Goal: Information Seeking & Learning: Find contact information

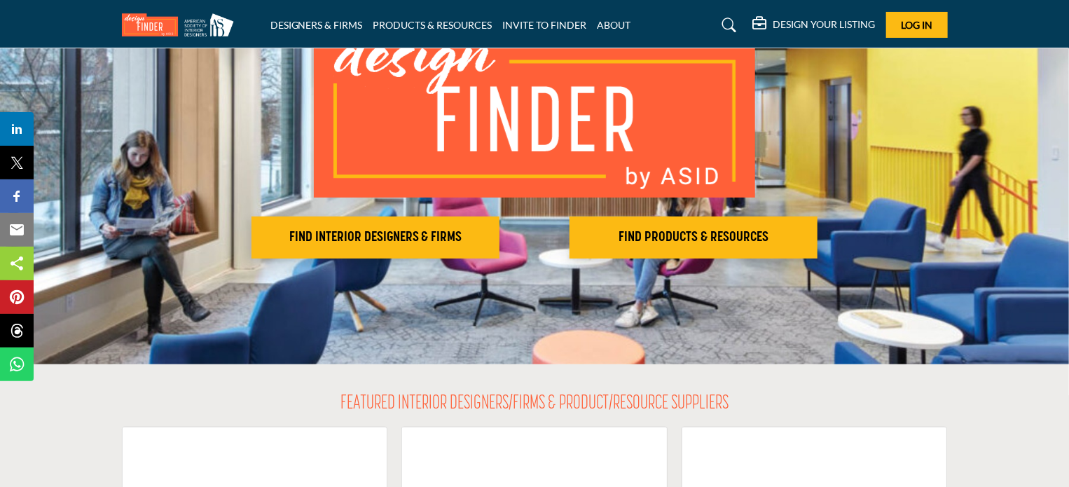
scroll to position [140, 0]
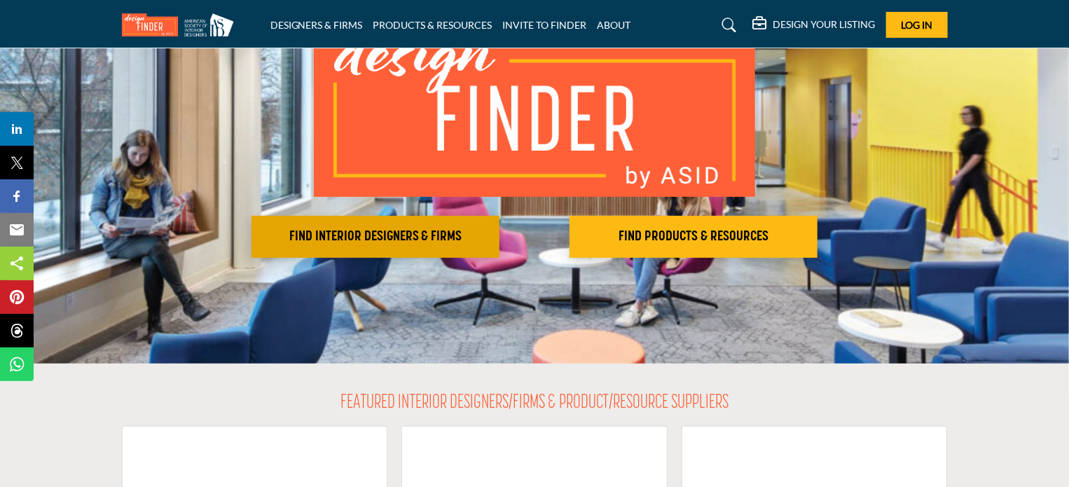
click at [361, 233] on h2 "FIND INTERIOR DESIGNERS & FIRMS" at bounding box center [376, 236] width 240 height 17
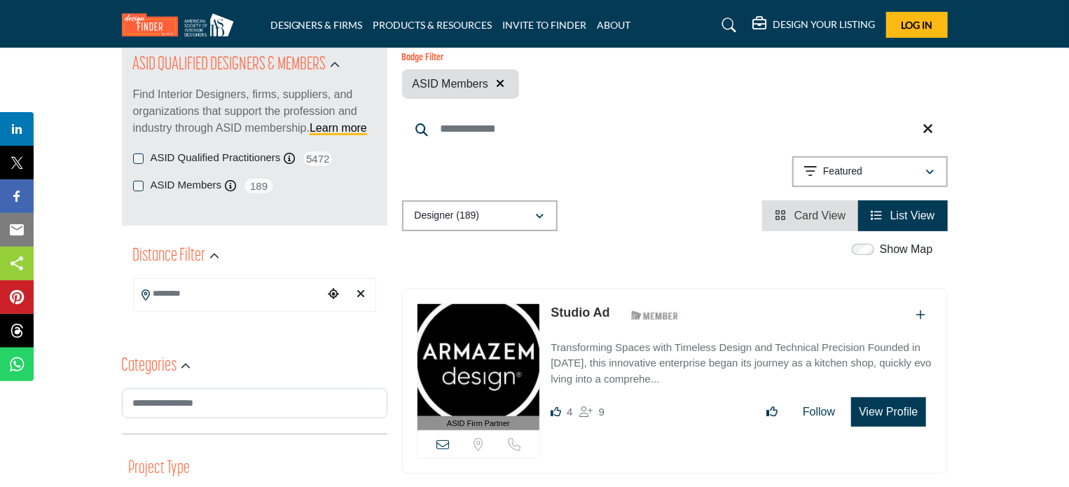
scroll to position [140, 0]
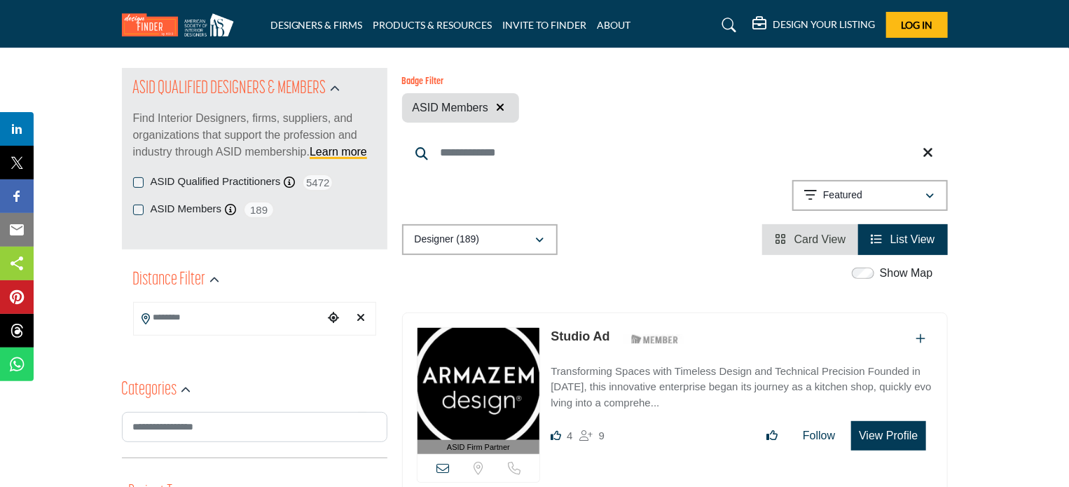
click at [193, 319] on input "Search Location" at bounding box center [228, 317] width 189 height 27
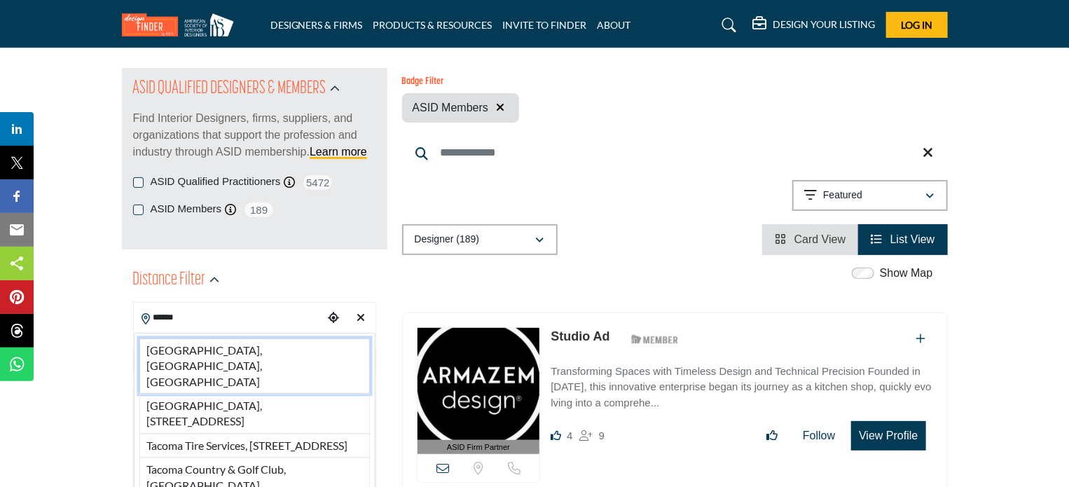
click at [249, 350] on li "Tacoma, WA, USA" at bounding box center [254, 365] width 230 height 55
type input "**********"
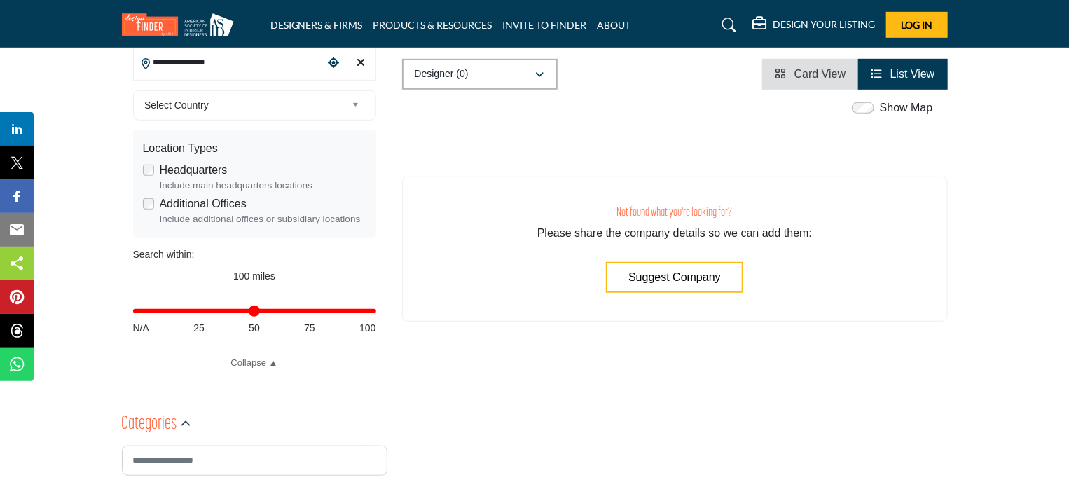
scroll to position [420, 0]
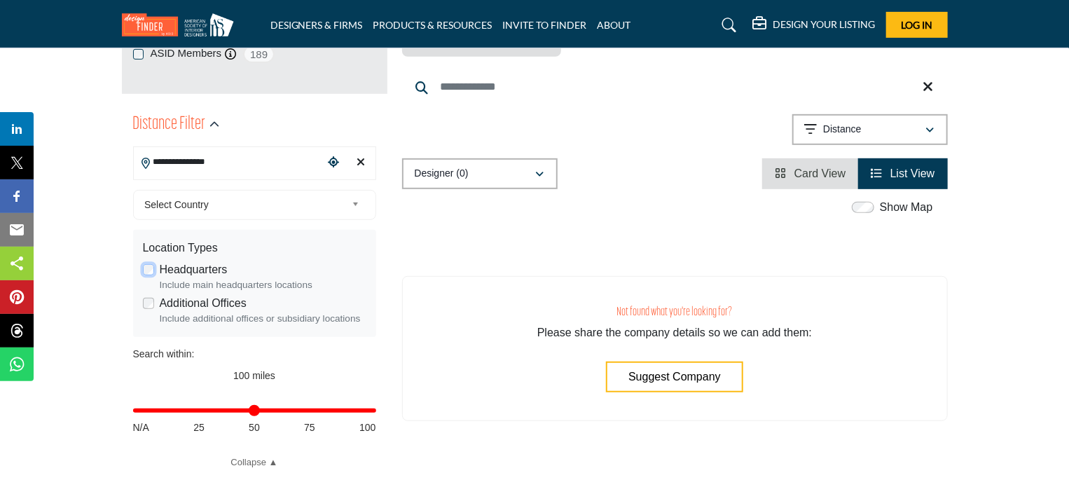
scroll to position [420, 0]
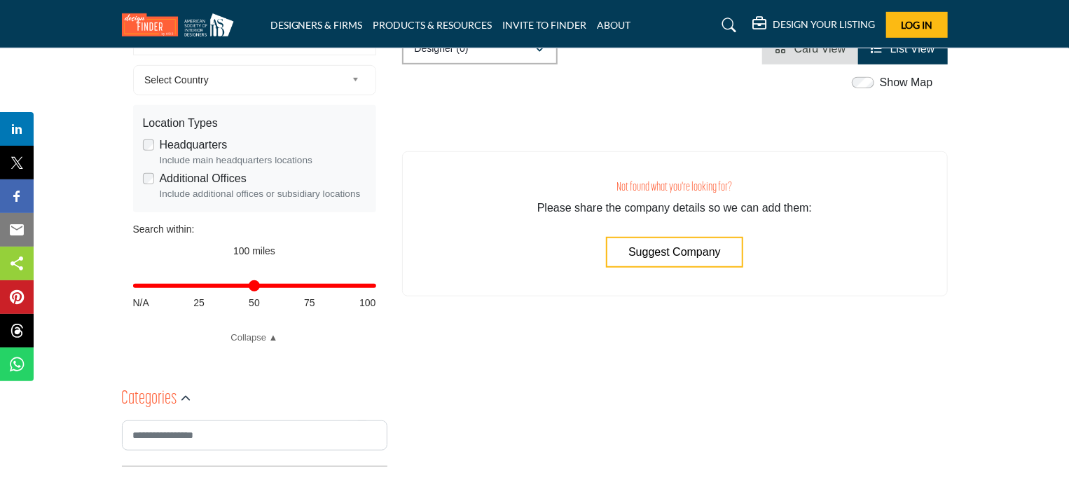
click at [147, 185] on div "Additional Offices Include additional offices or subsidiary locations" at bounding box center [254, 185] width 223 height 31
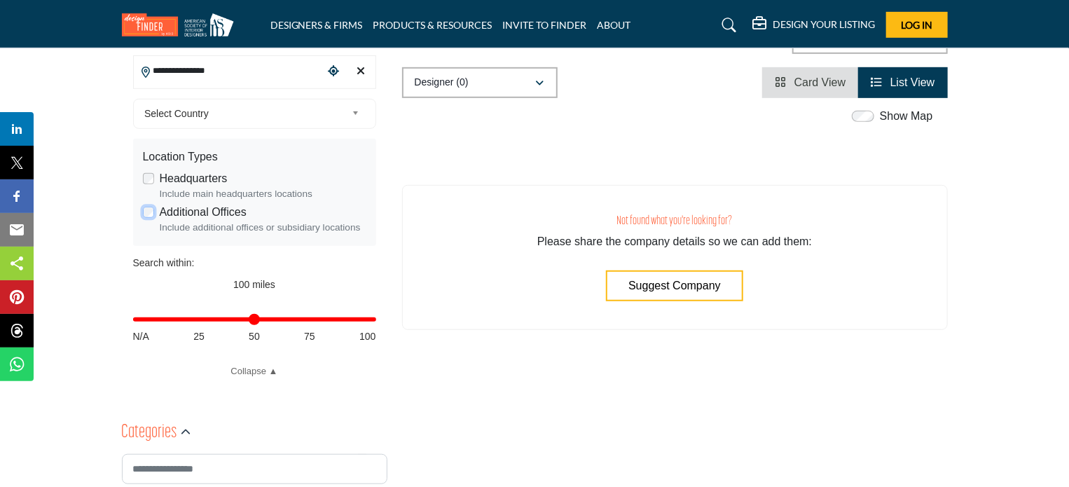
scroll to position [420, 0]
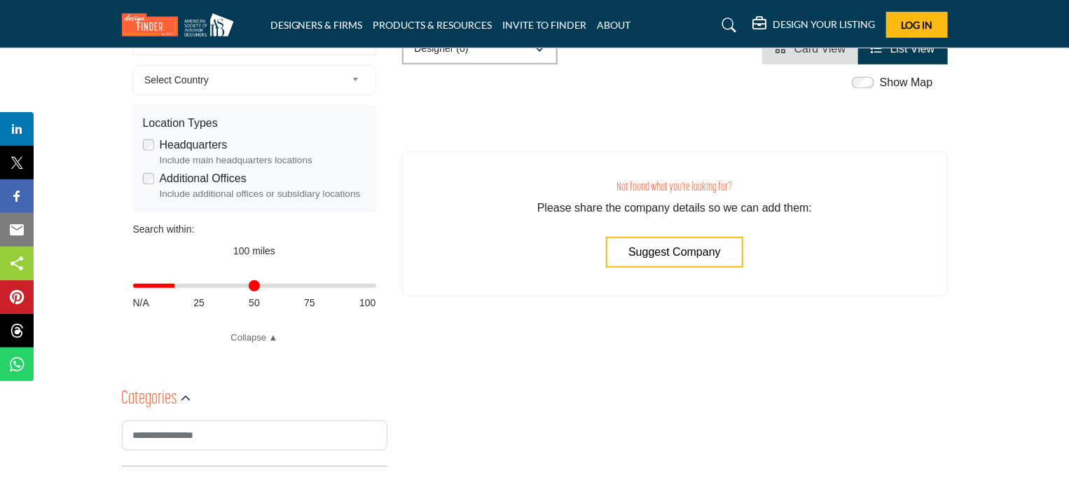
drag, startPoint x: 370, startPoint y: 284, endPoint x: 178, endPoint y: 284, distance: 191.9
type input "**"
click at [178, 284] on input "Distance in miles" at bounding box center [254, 285] width 243 height 3
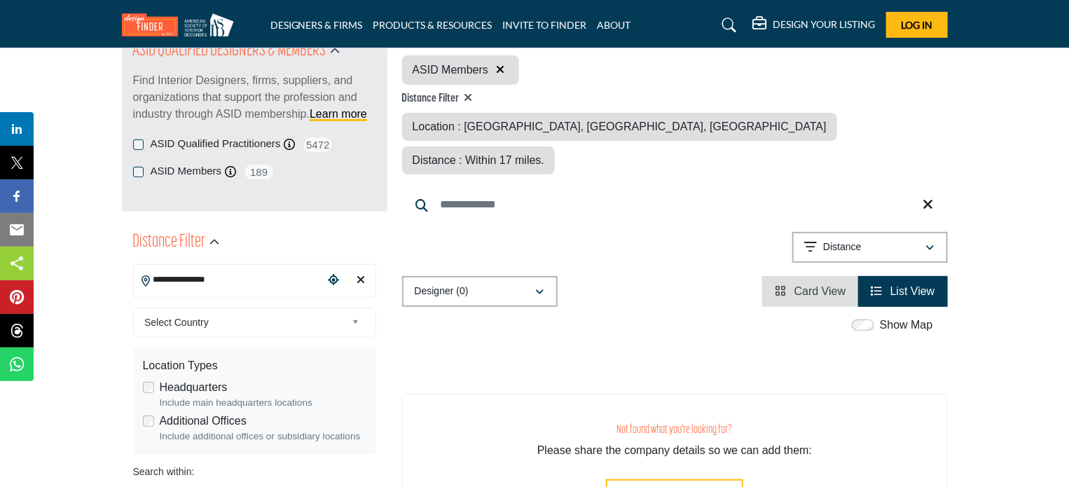
scroll to position [140, 0]
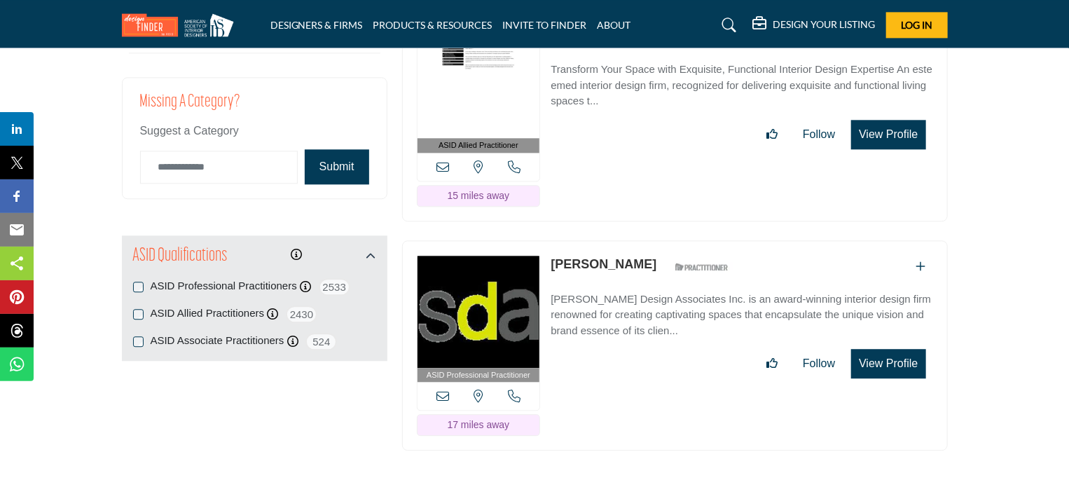
scroll to position [1681, 0]
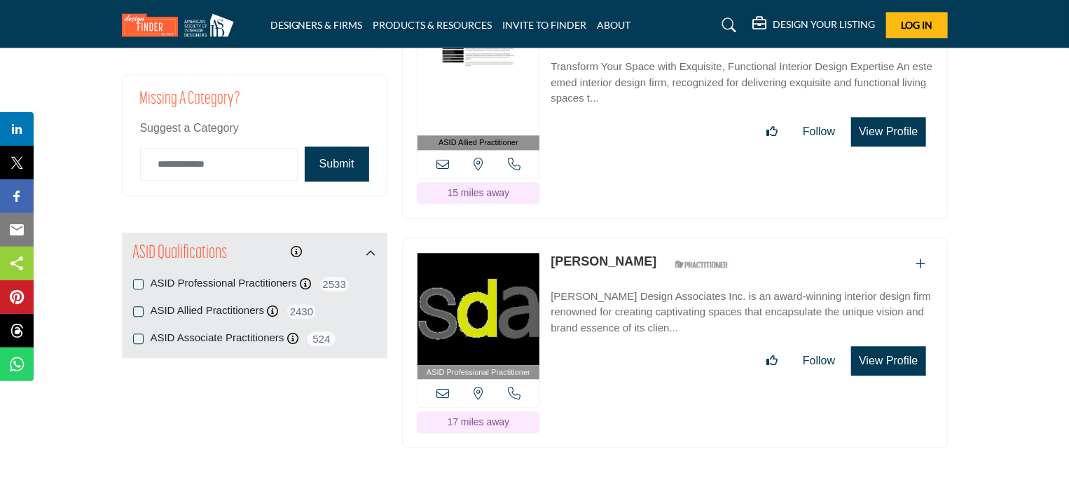
click at [455, 257] on img at bounding box center [479, 309] width 123 height 112
click at [876, 346] on button "View Profile" at bounding box center [888, 360] width 74 height 29
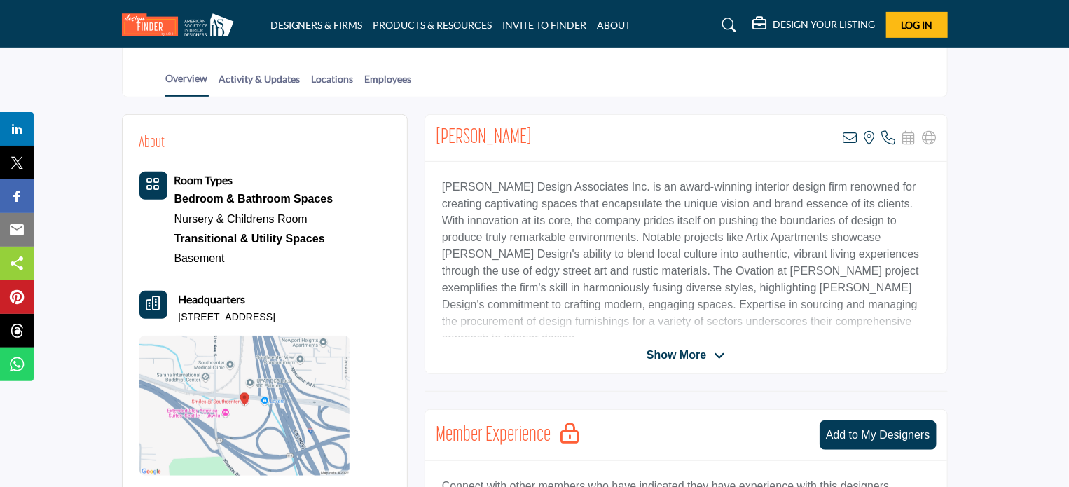
click at [682, 352] on span "Show More" at bounding box center [677, 355] width 60 height 17
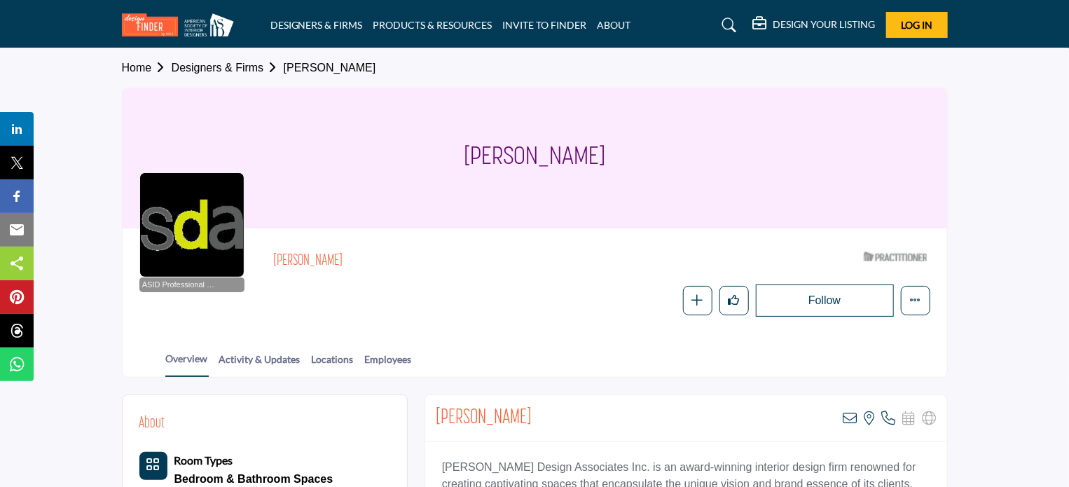
drag, startPoint x: 457, startPoint y: 157, endPoint x: 611, endPoint y: 156, distance: 153.4
click at [618, 153] on div "[PERSON_NAME]" at bounding box center [535, 158] width 825 height 140
copy h1 "[PERSON_NAME]"
